Goal: Task Accomplishment & Management: Manage account settings

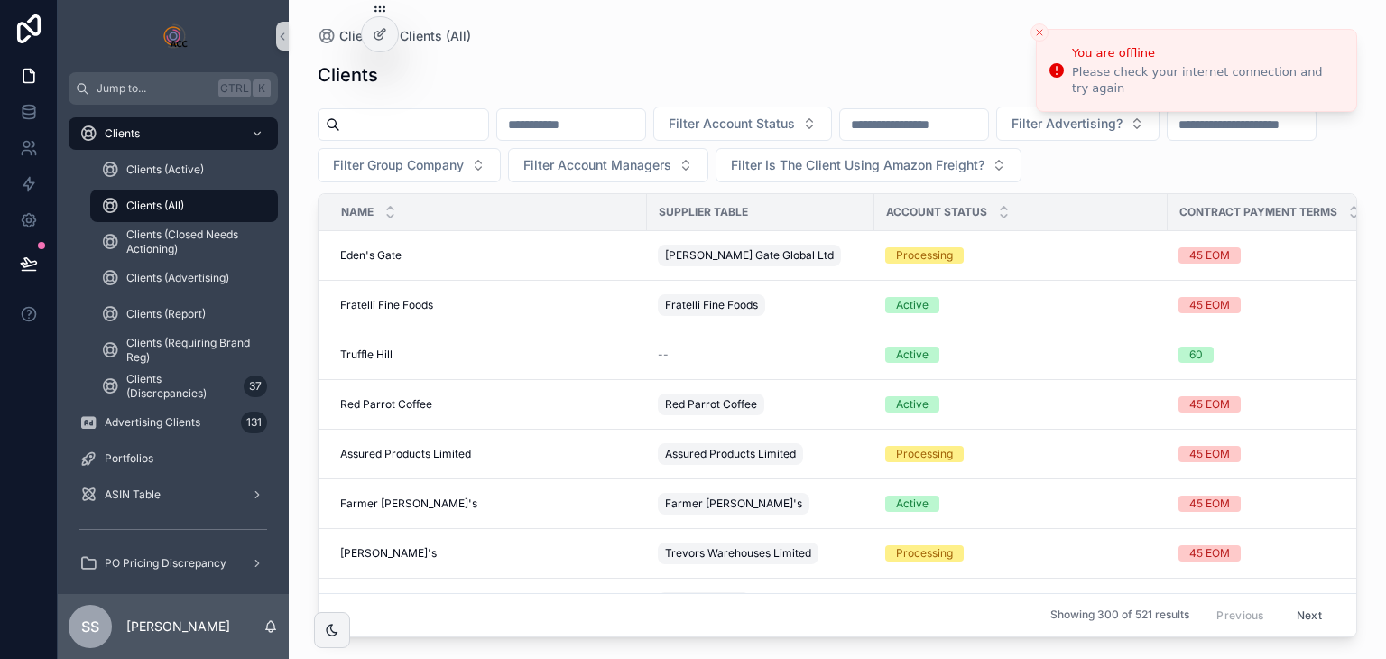
click at [488, 136] on input "scrollable content" at bounding box center [414, 124] width 148 height 25
click at [422, 529] on td "Trevor's Trevor's" at bounding box center [483, 554] width 329 height 50
click at [1029, 33] on div "Clients Clients (All)" at bounding box center [838, 36] width 1040 height 14
click at [1033, 30] on button "Close toast" at bounding box center [1040, 32] width 18 height 18
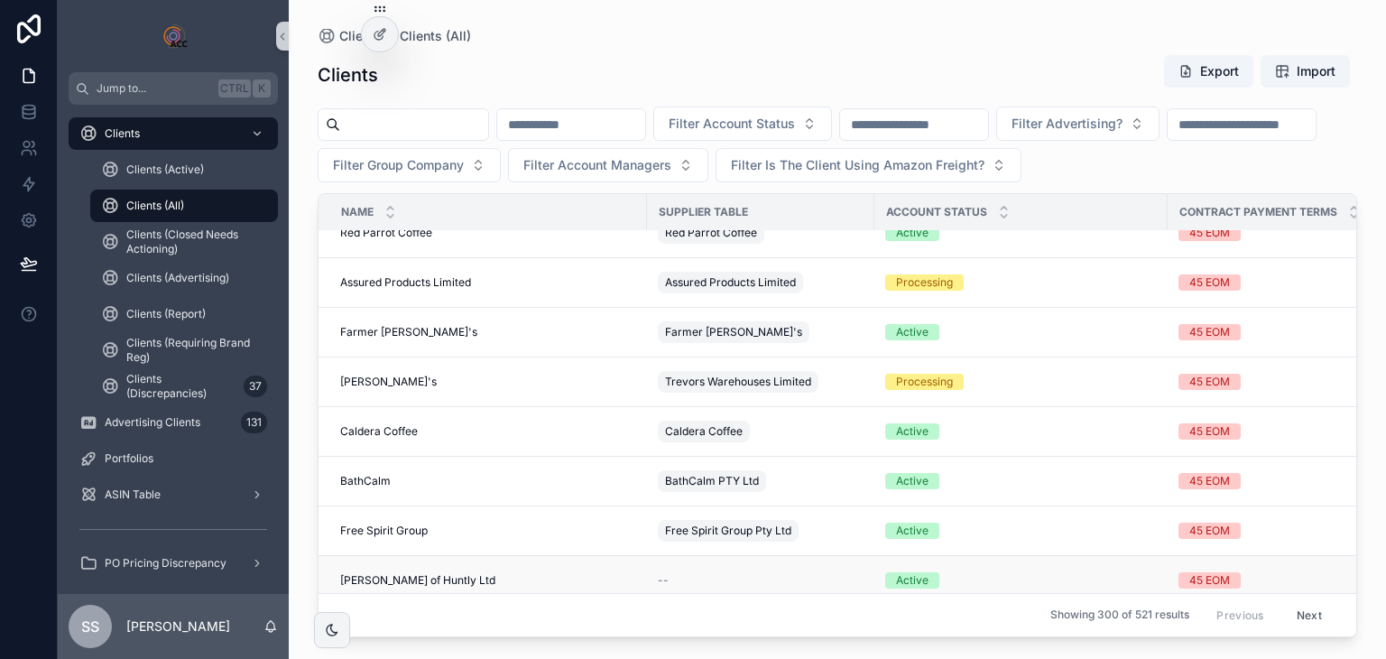
scroll to position [271, 0]
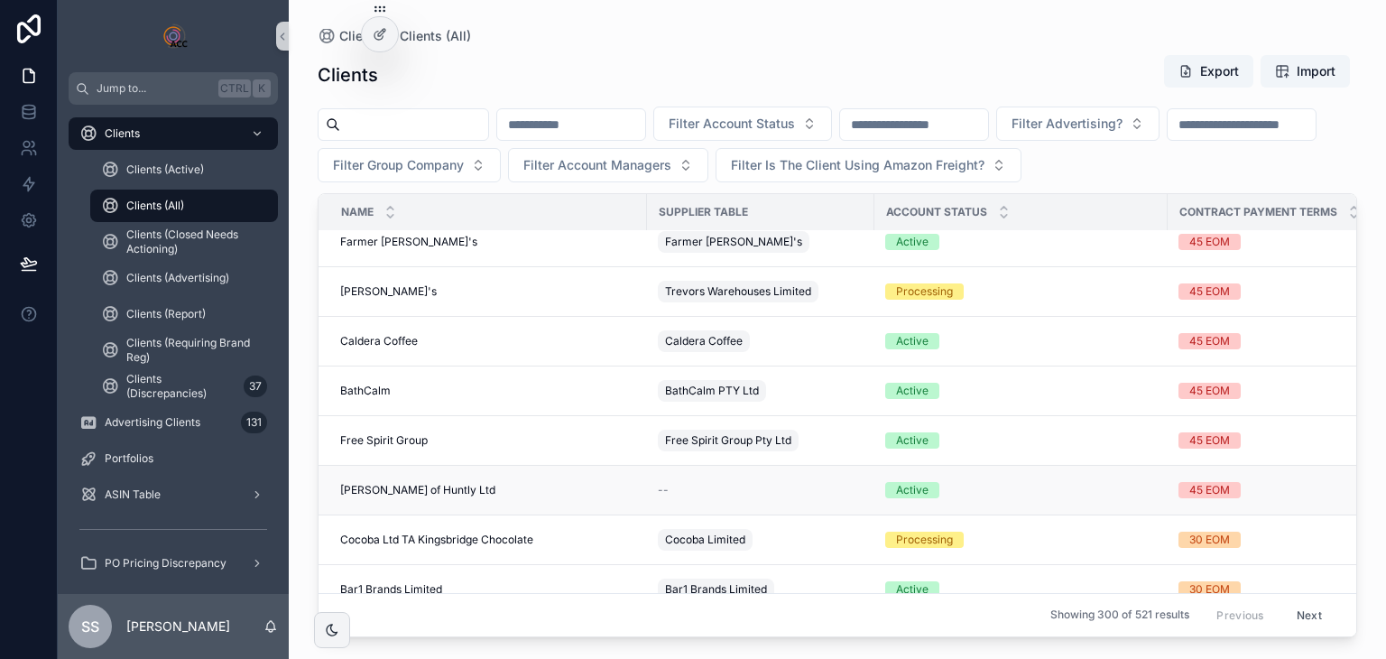
click at [416, 488] on span "[PERSON_NAME] of Huntly Ltd" at bounding box center [417, 490] width 155 height 14
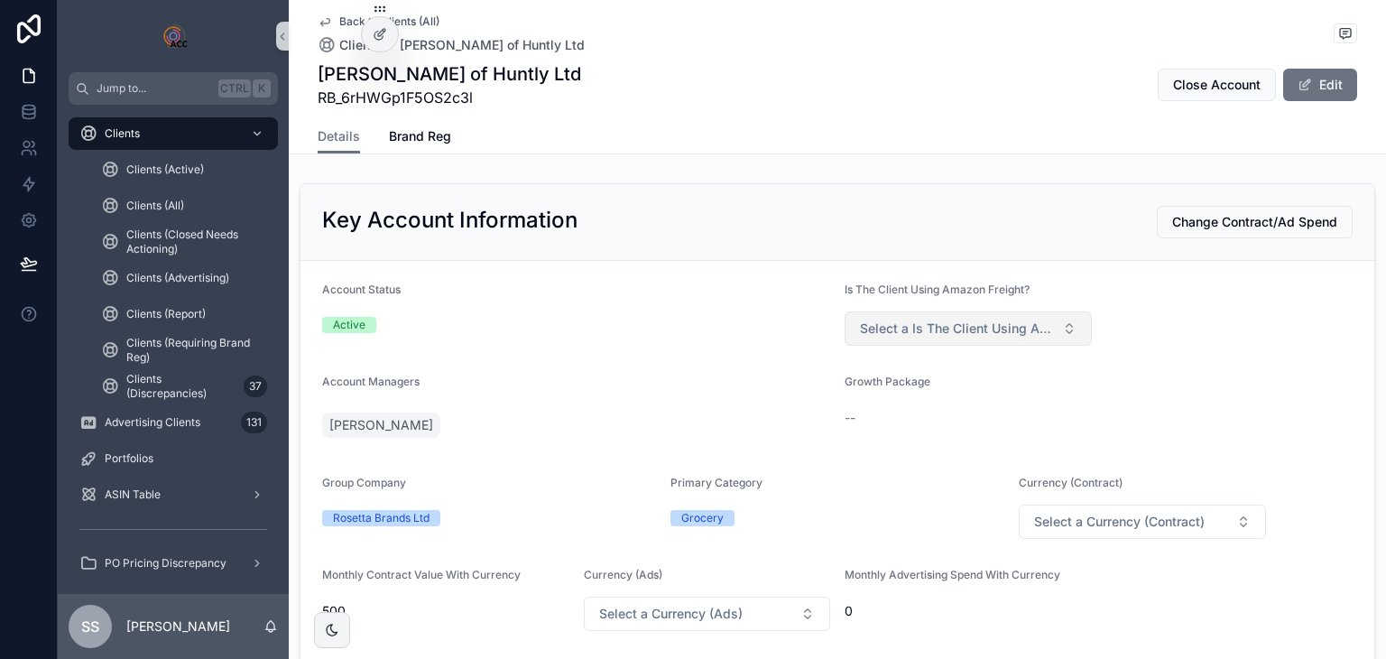
click at [1023, 327] on span "Select a Is The Client Using Amazon Freight?" at bounding box center [957, 328] width 195 height 18
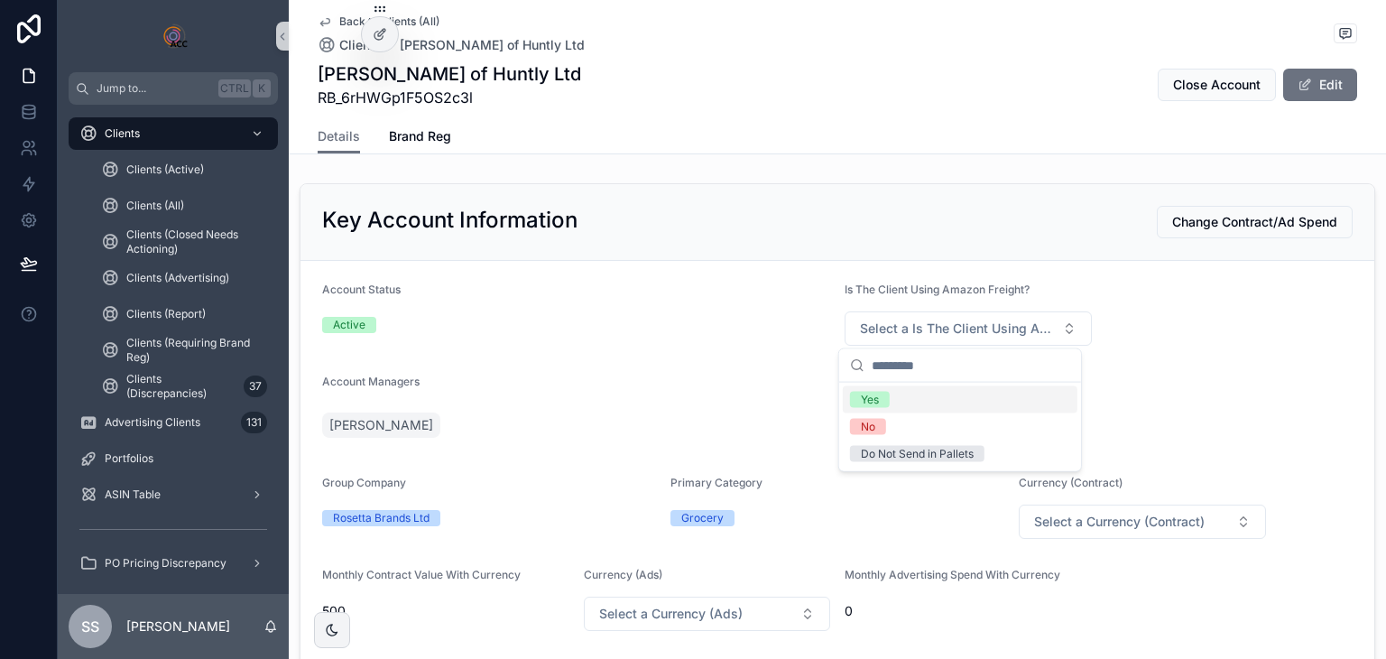
click at [1144, 316] on form "Account Status Active Is The Client Using Amazon Freight? Select a Is The Clien…" at bounding box center [838, 598] width 1074 height 675
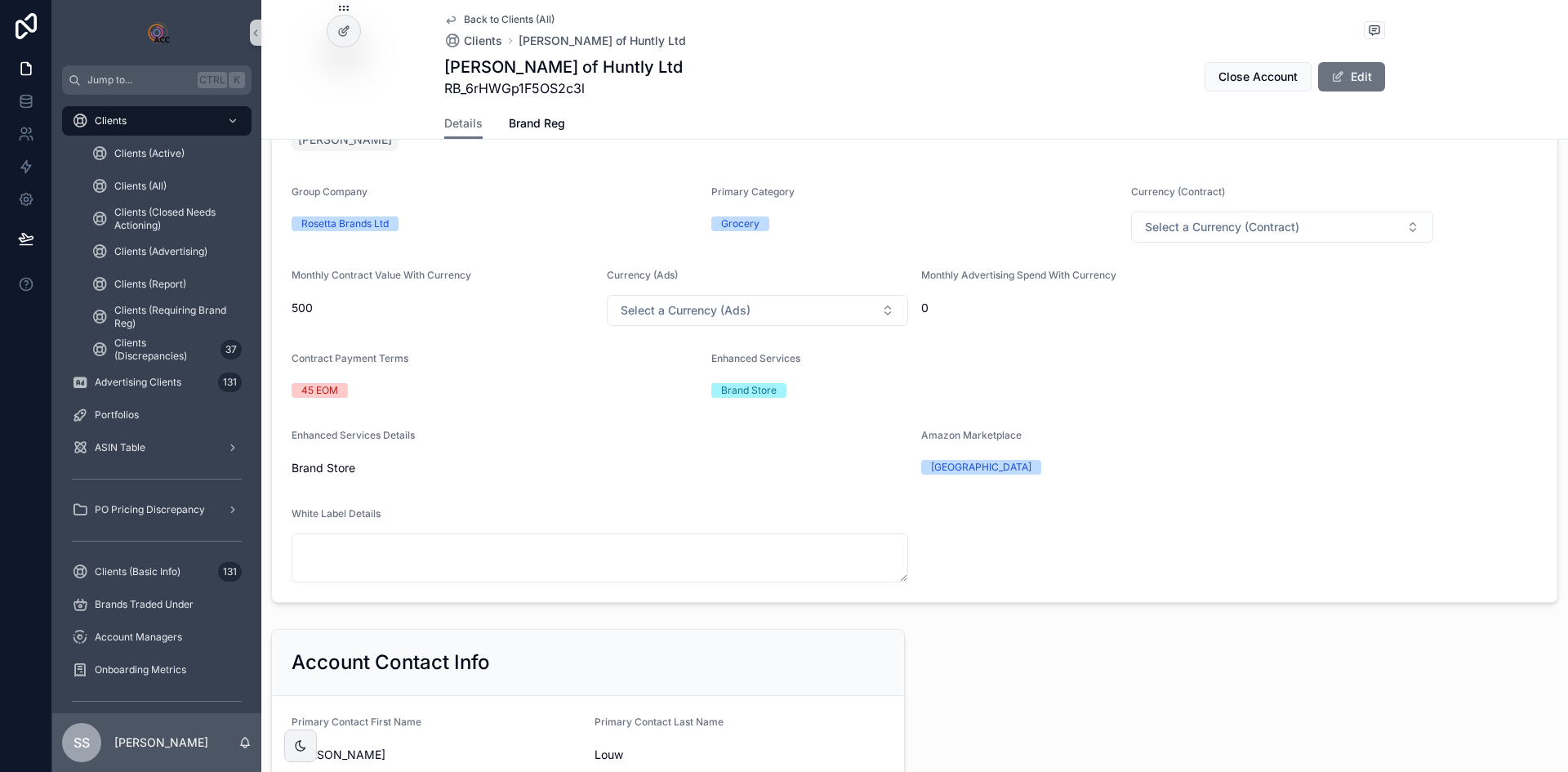
scroll to position [245, 0]
